Goal: Find specific page/section: Find specific page/section

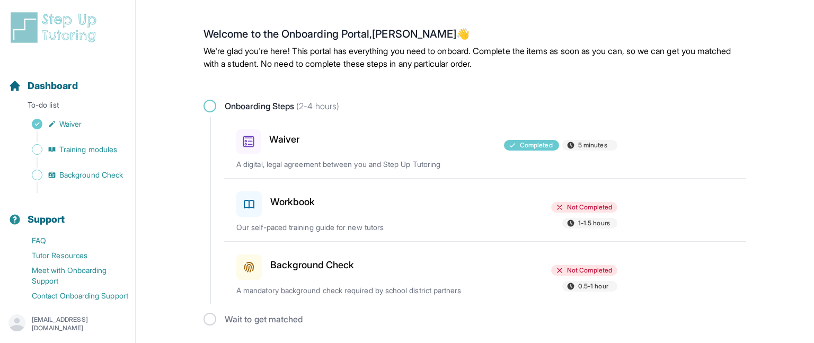
click at [536, 202] on div "Not Completed 1-1.5 hours" at bounding box center [555, 216] width 123 height 29
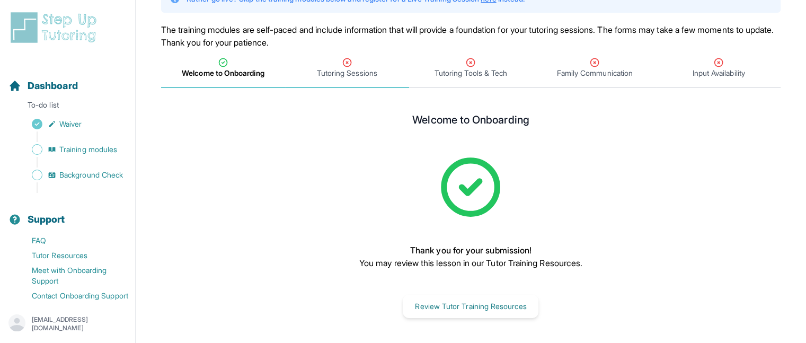
click at [332, 78] on span "Tutoring Sessions" at bounding box center [347, 68] width 124 height 39
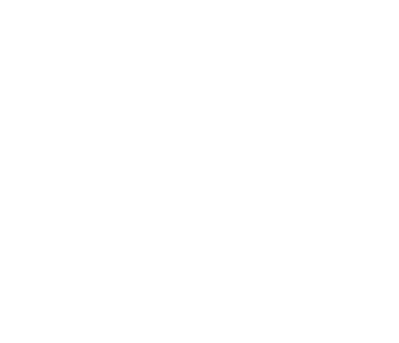
scroll to position [537, 0]
